Goal: Task Accomplishment & Management: Manage account settings

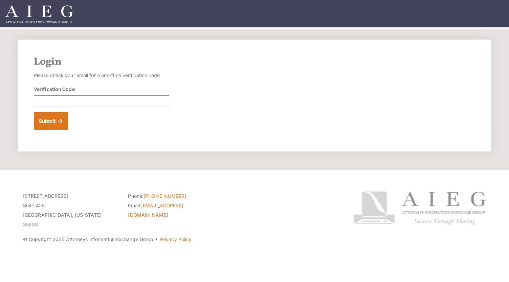
click at [45, 13] on img at bounding box center [39, 14] width 68 height 18
click at [139, 101] on input "Verification Code" at bounding box center [101, 102] width 135 height 12
paste input "261443"
type input "261443"
click at [49, 123] on button "Submit" at bounding box center [51, 121] width 34 height 18
